Goal: Transaction & Acquisition: Purchase product/service

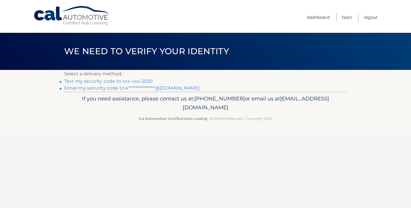
click at [144, 80] on link "Text my security code to xxx-xxx-2550" at bounding box center [108, 80] width 88 height 5
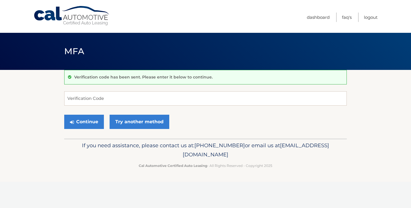
click at [136, 99] on input "Verification Code" at bounding box center [205, 98] width 283 height 14
click at [149, 99] on input "Verification Code" at bounding box center [205, 98] width 283 height 14
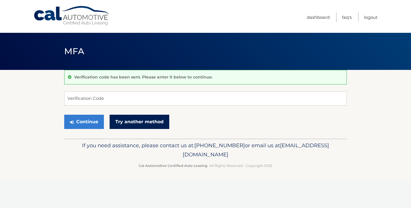
click at [122, 123] on link "Try another method" at bounding box center [140, 122] width 60 height 14
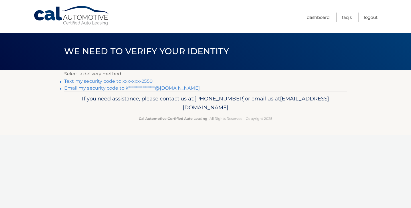
click at [123, 90] on link "**********" at bounding box center [132, 87] width 136 height 5
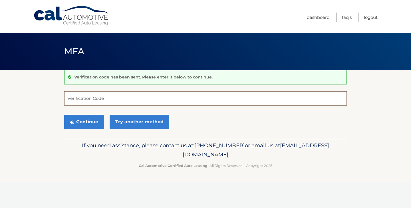
click at [144, 102] on input "Verification Code" at bounding box center [205, 98] width 283 height 14
paste input "708232"
type input "708232"
click at [95, 121] on button "Continue" at bounding box center [84, 122] width 40 height 14
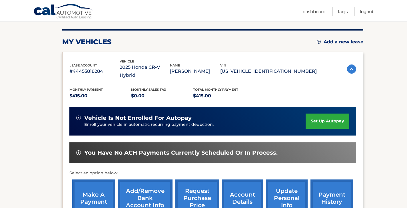
scroll to position [89, 0]
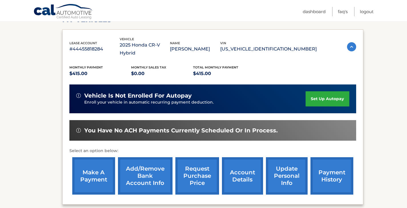
click at [102, 160] on link "make a payment" at bounding box center [93, 175] width 43 height 37
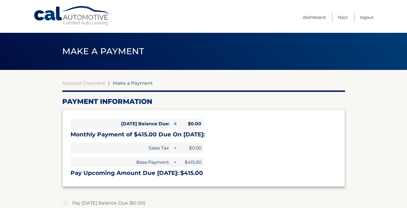
select select "ZDQ1ZjAwMzUtZDgxYi00NjE4LWE3NzQtMWFjNjBhNmVmNzdk"
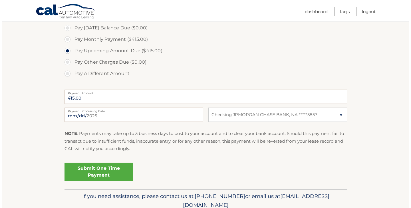
scroll to position [197, 0]
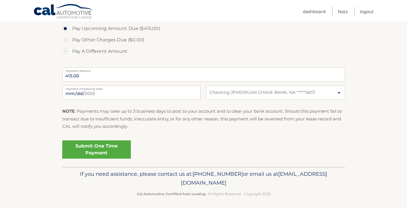
click at [97, 143] on link "Submit One Time Payment" at bounding box center [96, 149] width 68 height 18
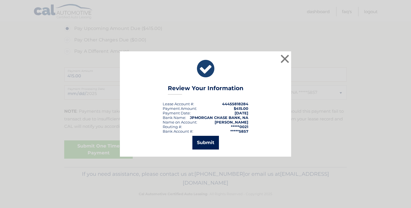
click at [212, 143] on button "Submit" at bounding box center [205, 143] width 27 height 14
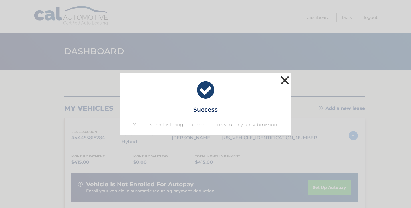
click at [284, 80] on button "×" at bounding box center [284, 79] width 11 height 11
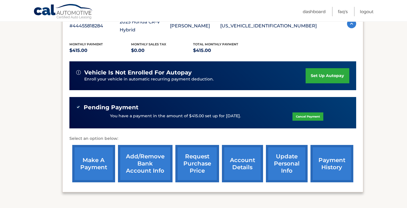
scroll to position [131, 0]
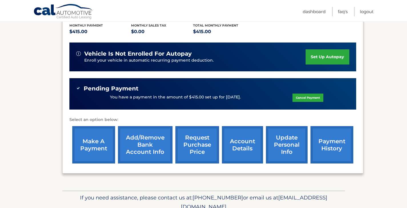
click at [312, 94] on link "Cancel Payment" at bounding box center [307, 98] width 31 height 8
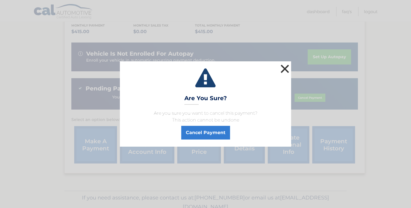
click at [286, 67] on button "×" at bounding box center [284, 68] width 11 height 11
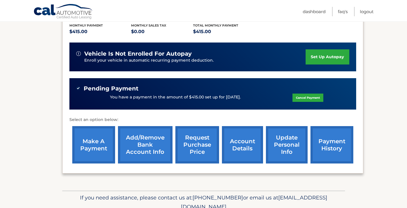
click at [321, 145] on link "payment history" at bounding box center [331, 144] width 43 height 37
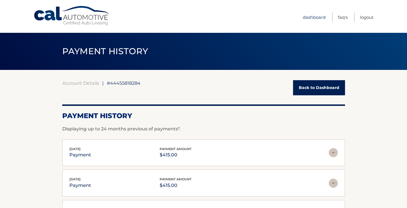
click at [318, 19] on link "Dashboard" at bounding box center [313, 17] width 23 height 9
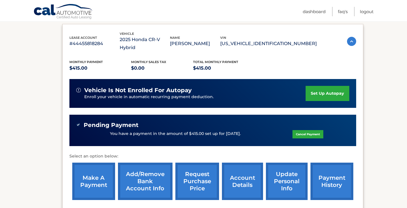
scroll to position [97, 0]
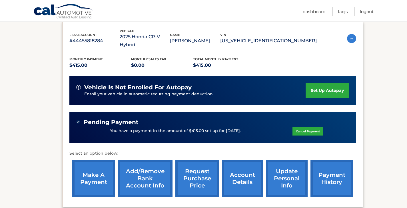
click at [310, 127] on link "Cancel Payment" at bounding box center [307, 131] width 31 height 8
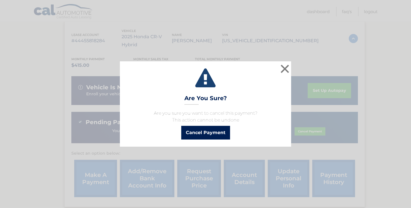
click at [195, 134] on button "Cancel Payment" at bounding box center [205, 133] width 49 height 14
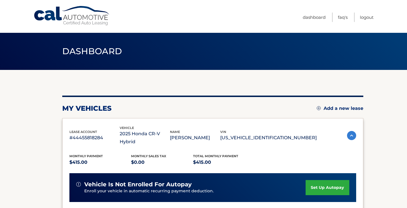
scroll to position [97, 0]
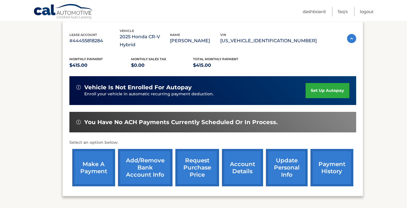
click at [344, 170] on link "payment history" at bounding box center [331, 167] width 43 height 37
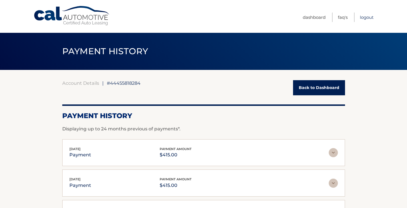
click at [364, 21] on link "Logout" at bounding box center [367, 17] width 14 height 9
